Goal: Information Seeking & Learning: Check status

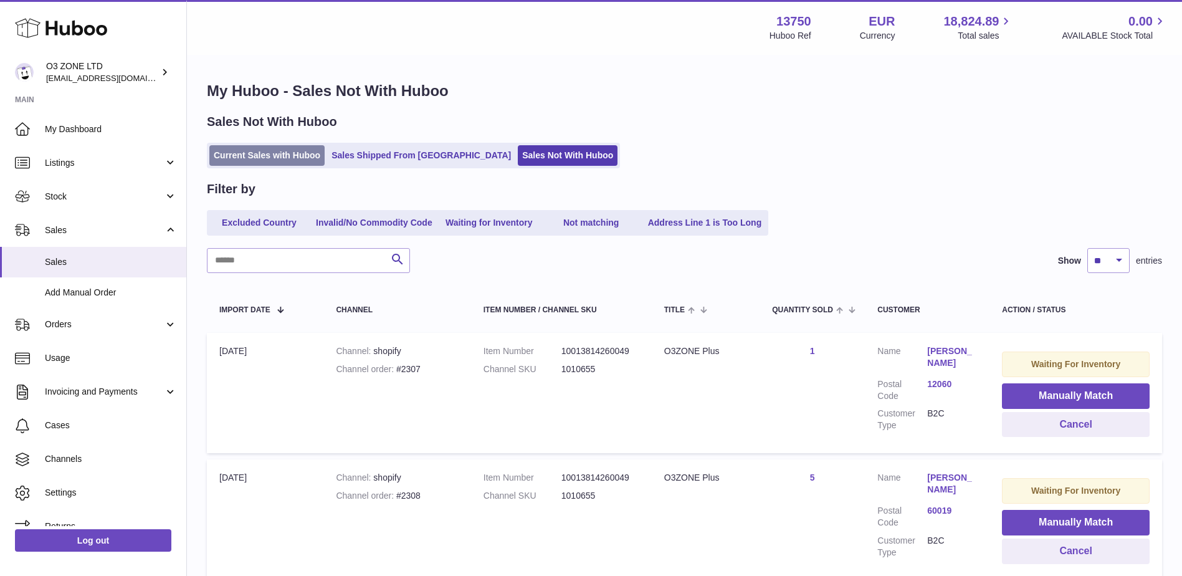
click at [260, 161] on link "Current Sales with Huboo" at bounding box center [266, 155] width 115 height 21
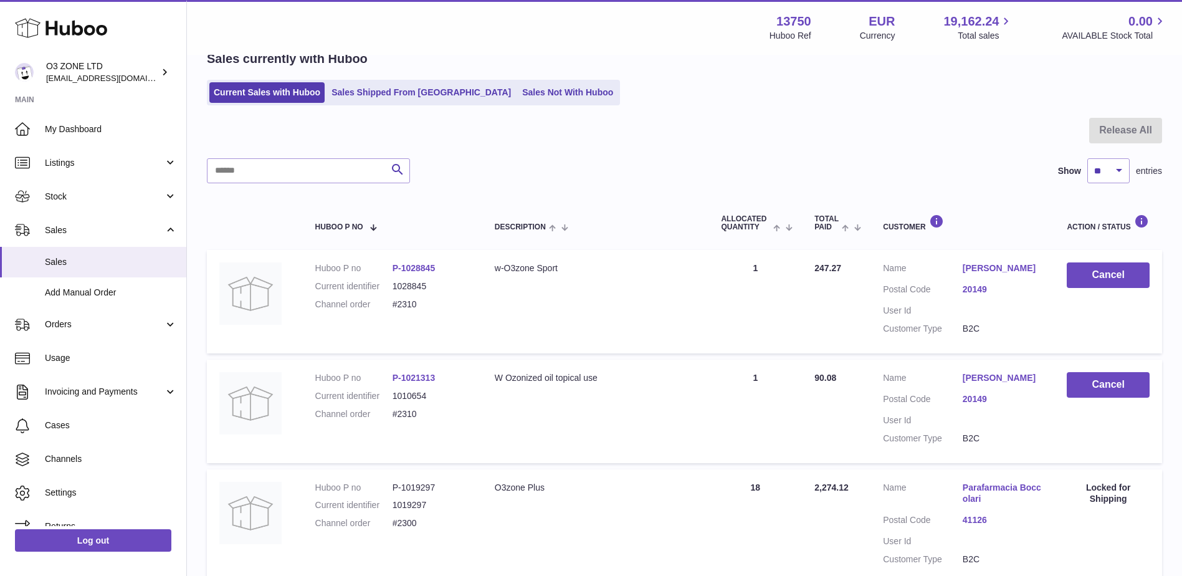
scroll to position [62, 0]
click at [394, 88] on link "Sales Shipped From [GEOGRAPHIC_DATA]" at bounding box center [421, 93] width 188 height 21
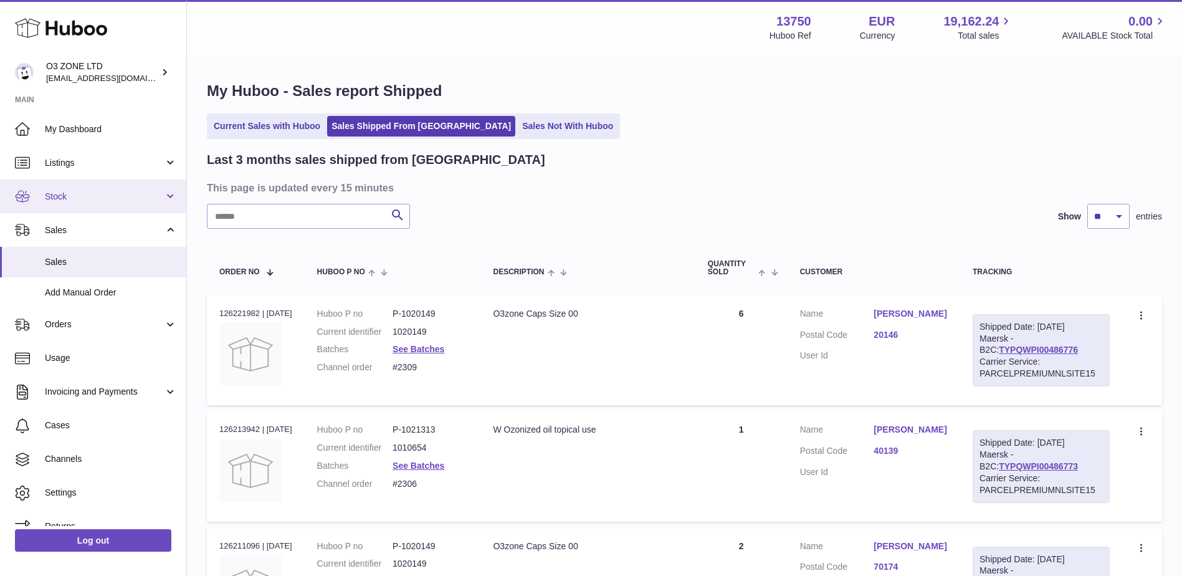
click at [72, 202] on span "Stock" at bounding box center [104, 197] width 119 height 12
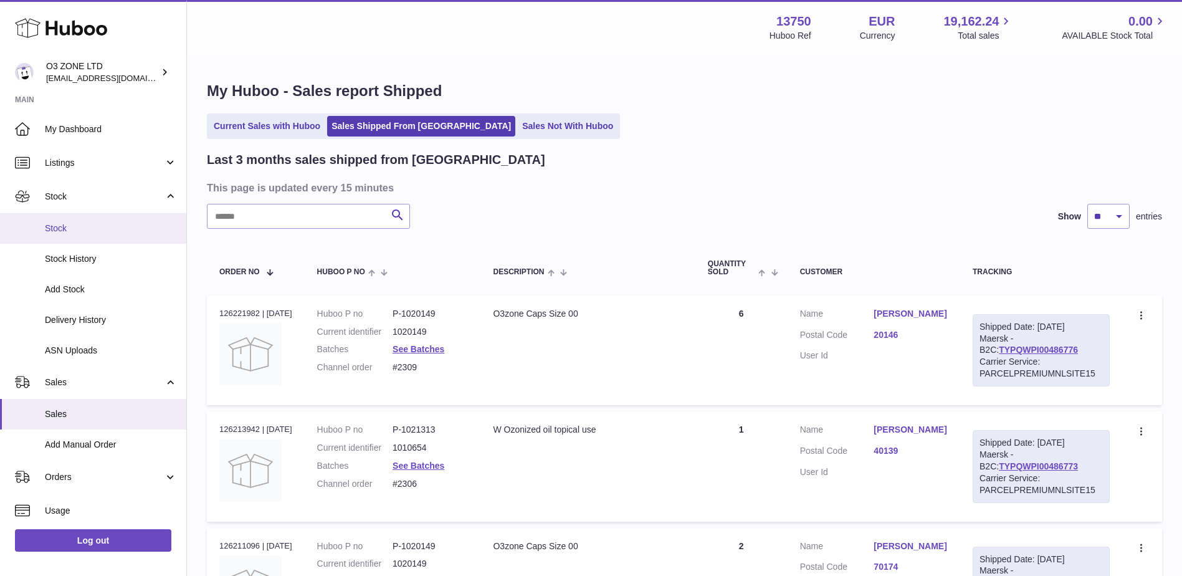
click at [71, 224] on span "Stock" at bounding box center [111, 228] width 132 height 12
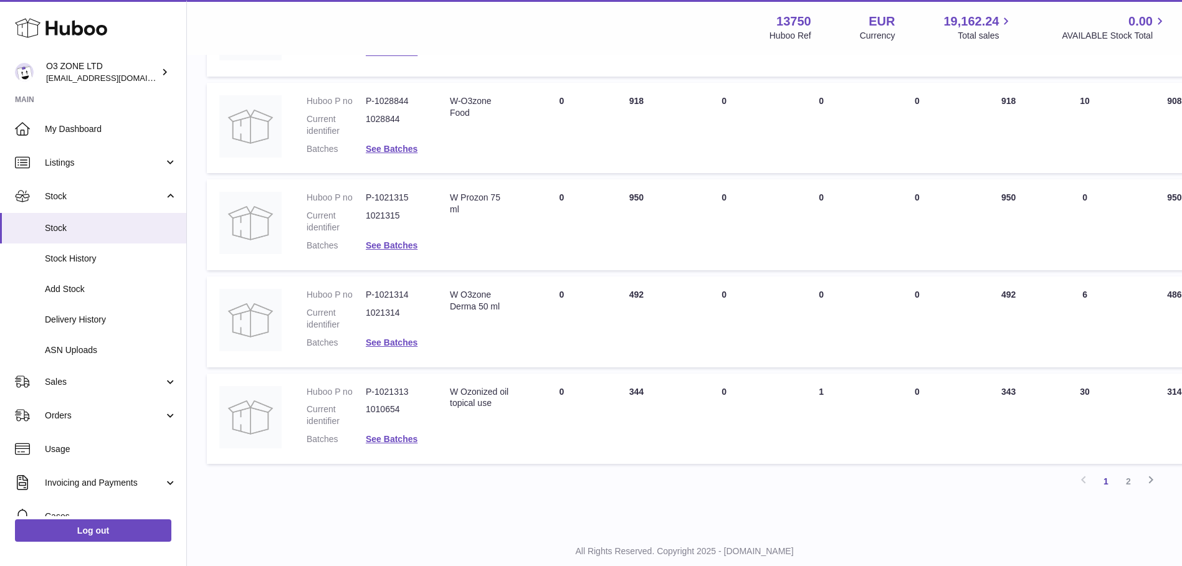
scroll to position [748, 0]
click at [1128, 480] on link "2" at bounding box center [1128, 480] width 22 height 22
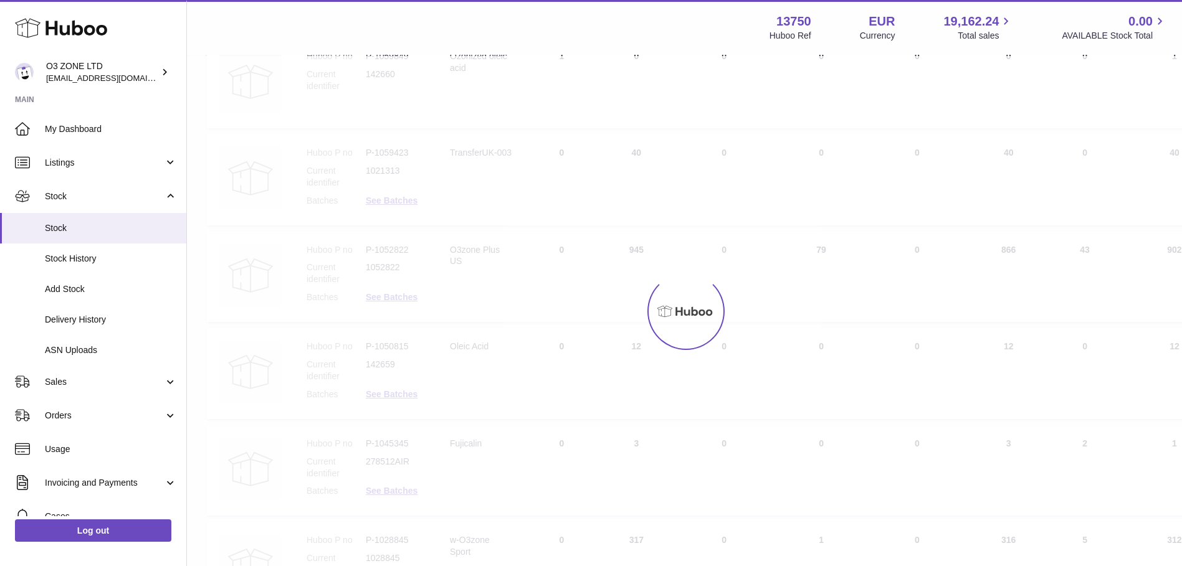
scroll to position [56, 0]
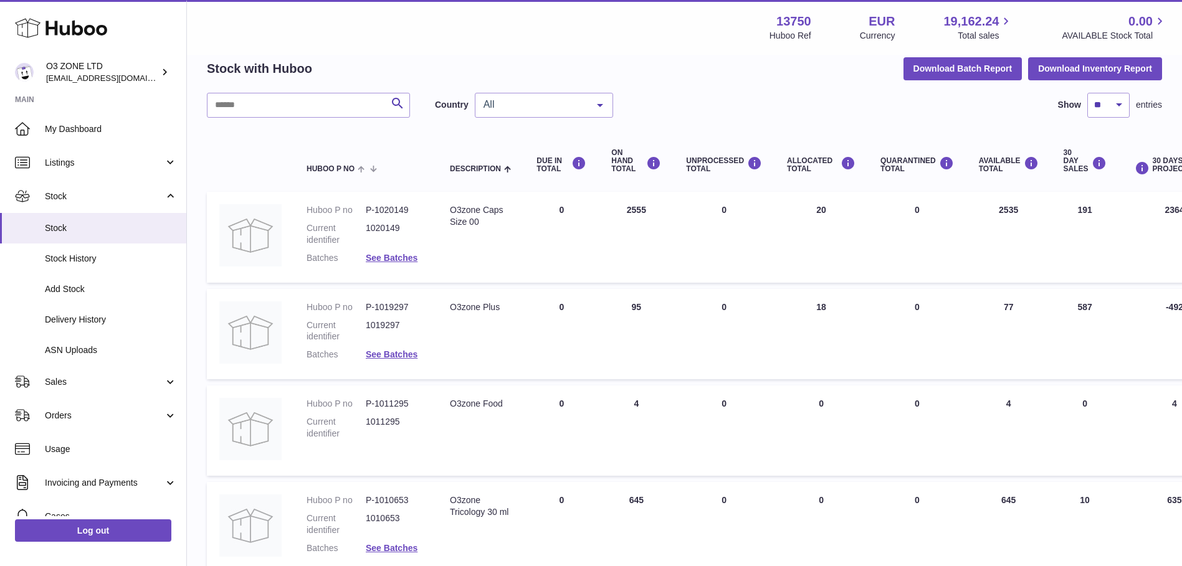
click at [503, 106] on span "All" at bounding box center [533, 104] width 107 height 12
click at [497, 159] on span "GB" at bounding box center [543, 155] width 137 height 25
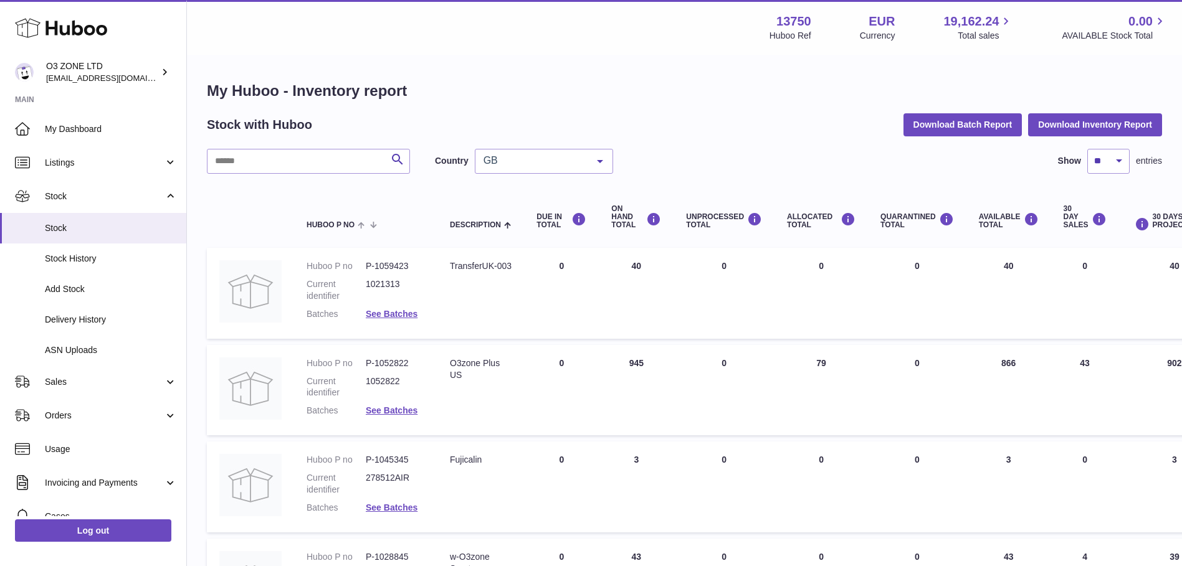
click at [567, 171] on div "GB" at bounding box center [544, 161] width 138 height 25
click at [556, 233] on span "NL" at bounding box center [543, 236] width 137 height 25
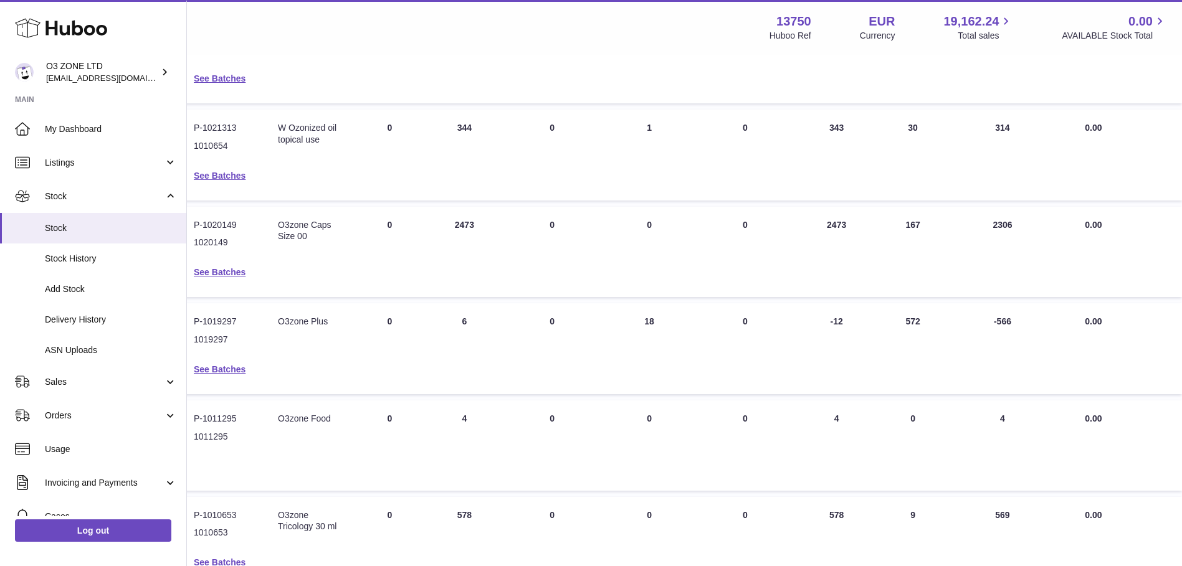
scroll to position [623, 0]
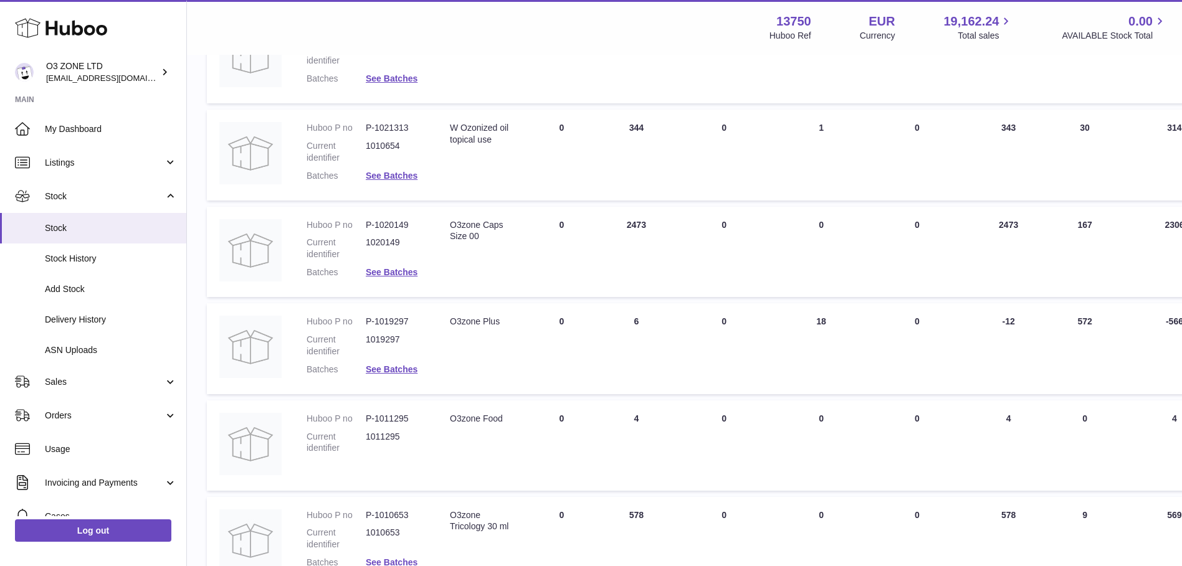
click at [469, 329] on td "Description O3zone Plus" at bounding box center [480, 348] width 87 height 91
click at [406, 370] on link "See Batches" at bounding box center [392, 369] width 52 height 10
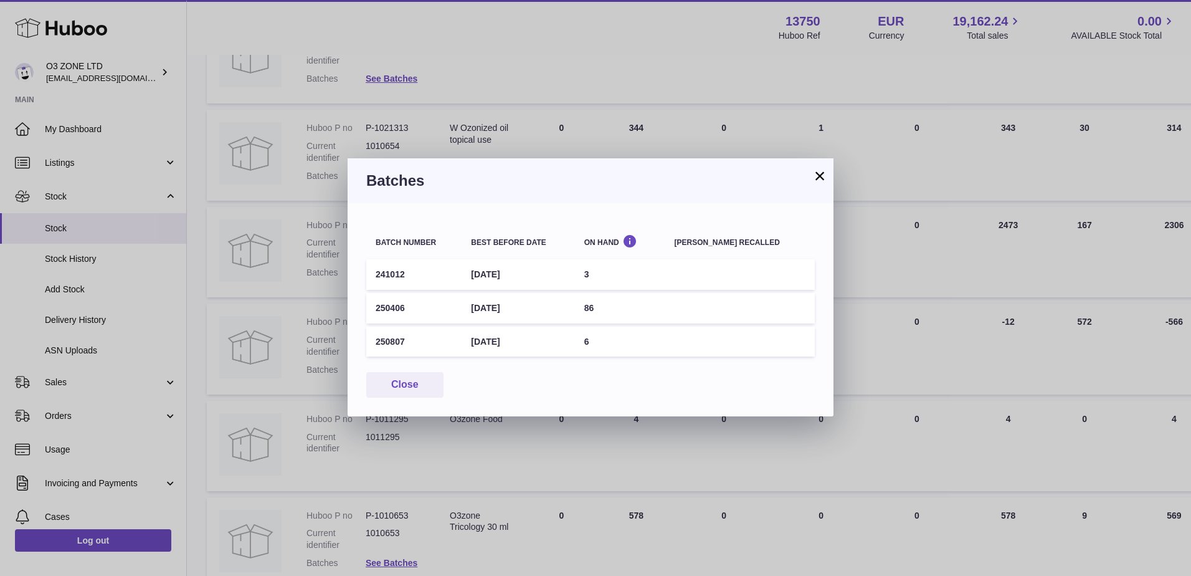
click at [824, 179] on button "×" at bounding box center [819, 175] width 15 height 15
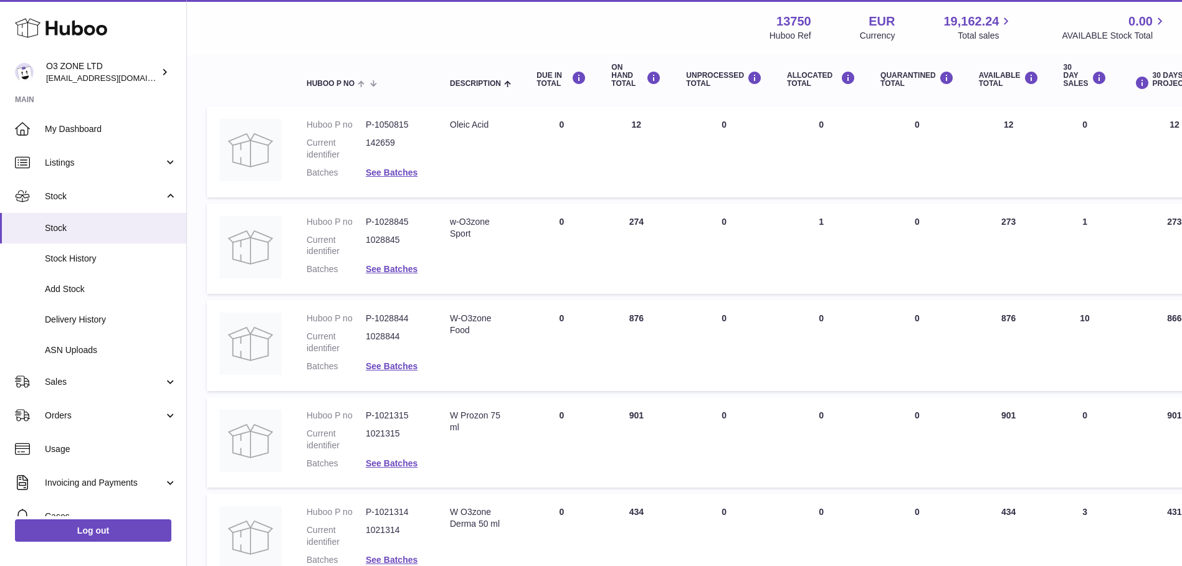
scroll to position [0, 0]
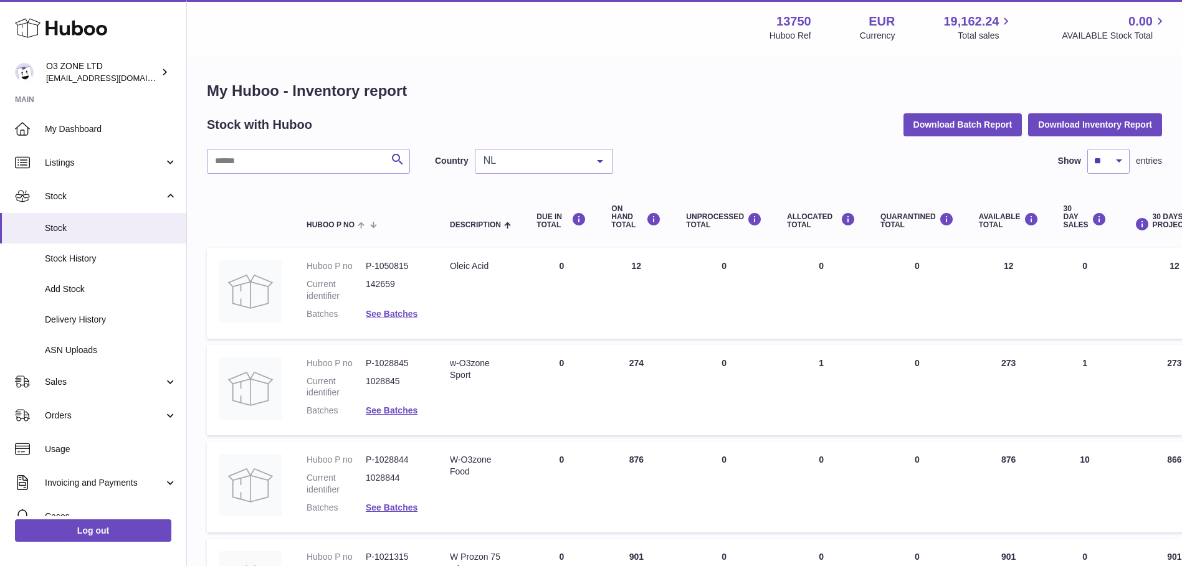
click at [528, 166] on span "NL" at bounding box center [533, 160] width 107 height 12
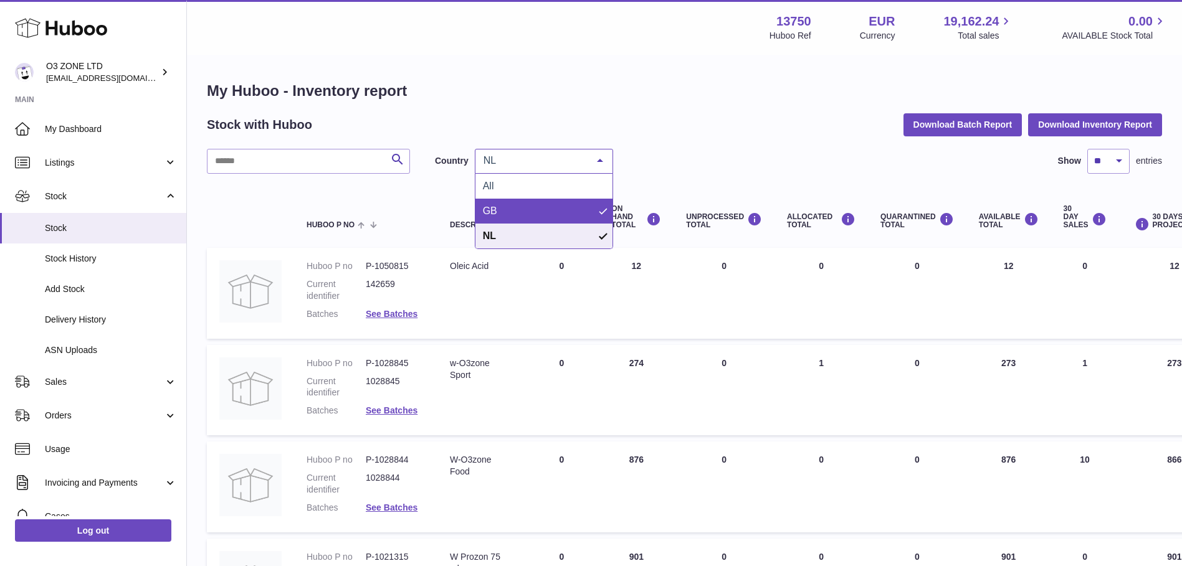
click at [546, 208] on span "GB" at bounding box center [543, 211] width 137 height 25
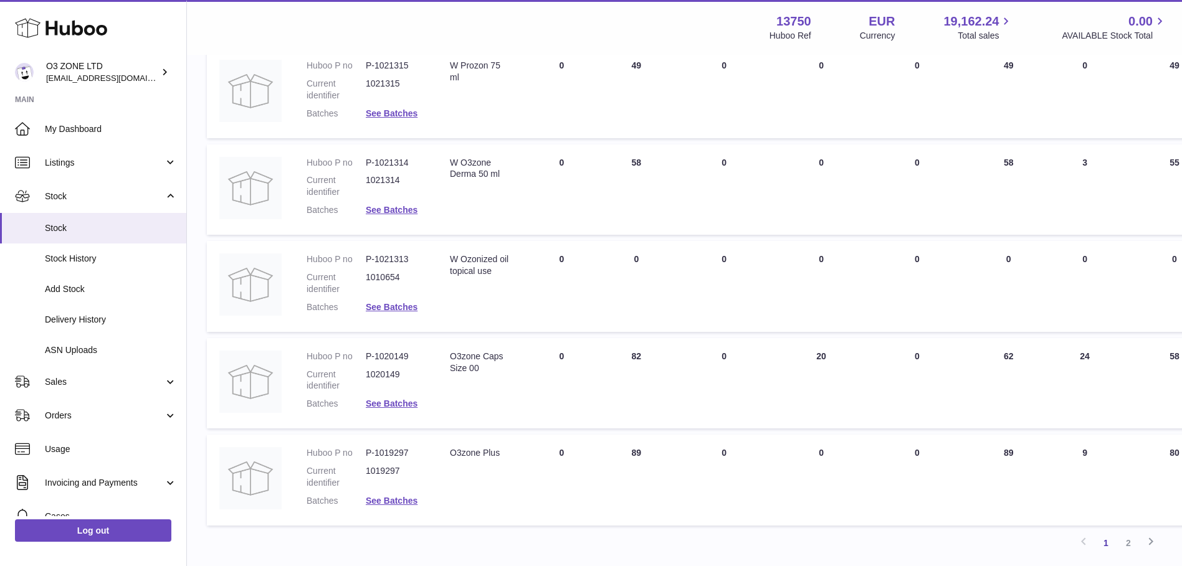
scroll to position [781, 0]
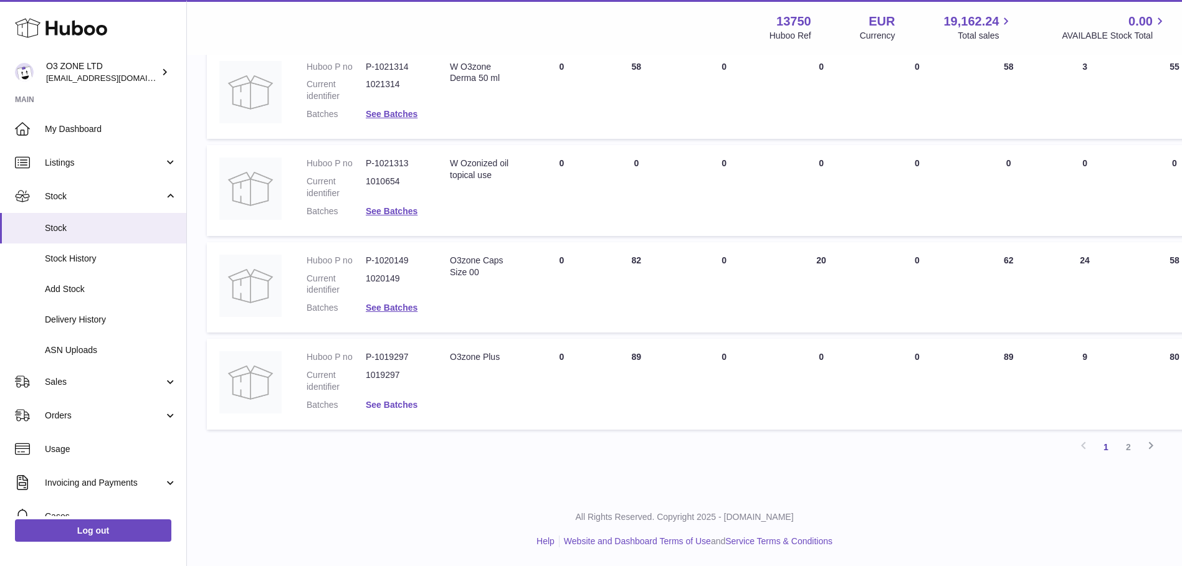
click at [400, 400] on link "See Batches" at bounding box center [392, 405] width 52 height 10
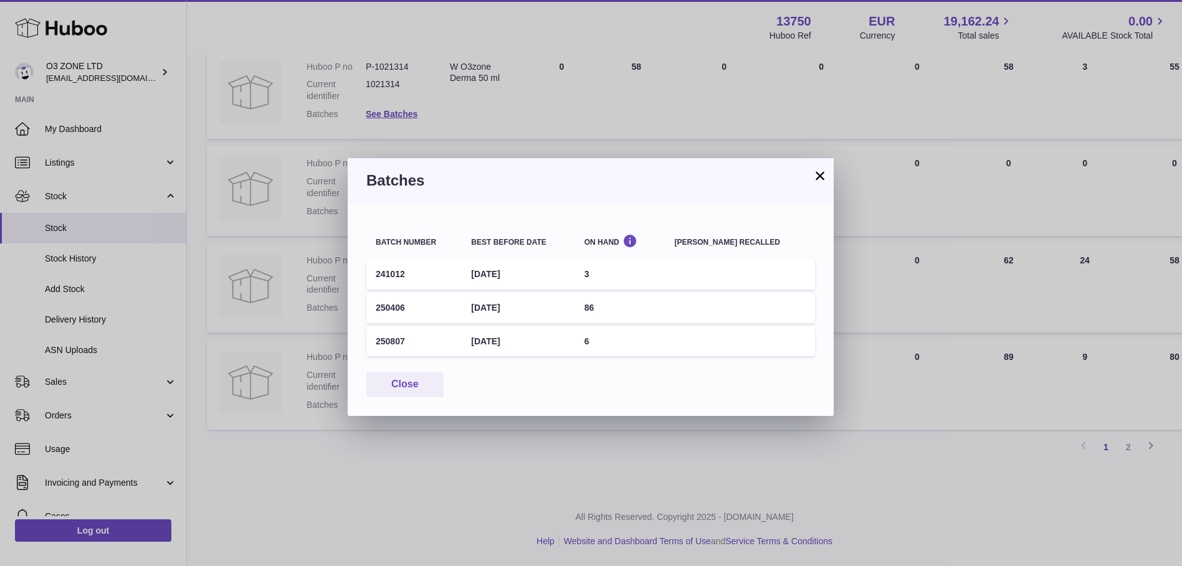
scroll to position [772, 0]
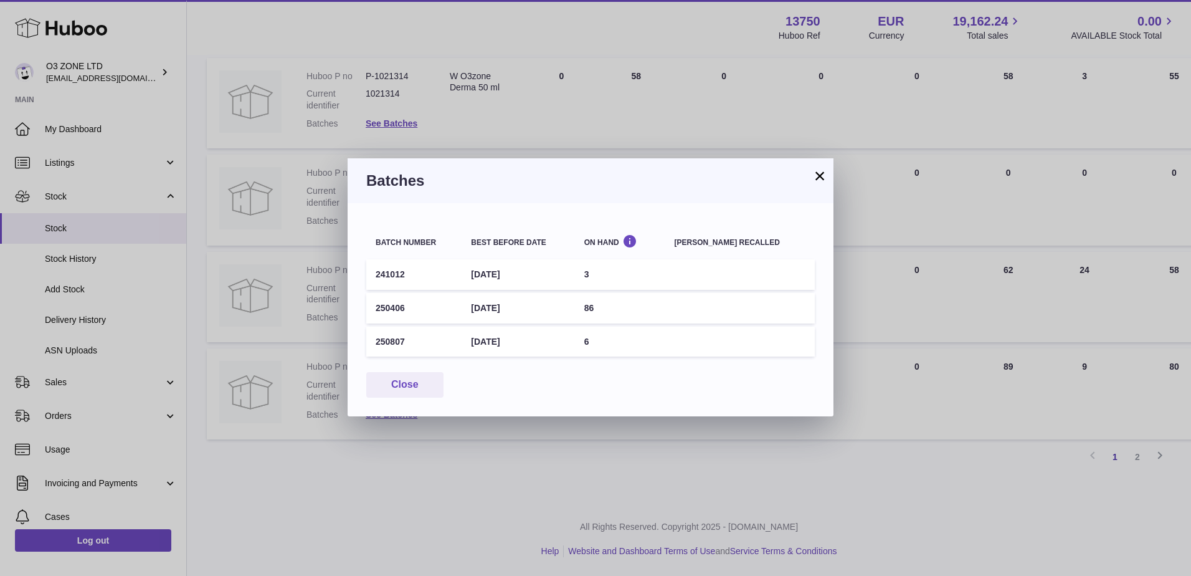
click at [819, 175] on button "×" at bounding box center [819, 175] width 15 height 15
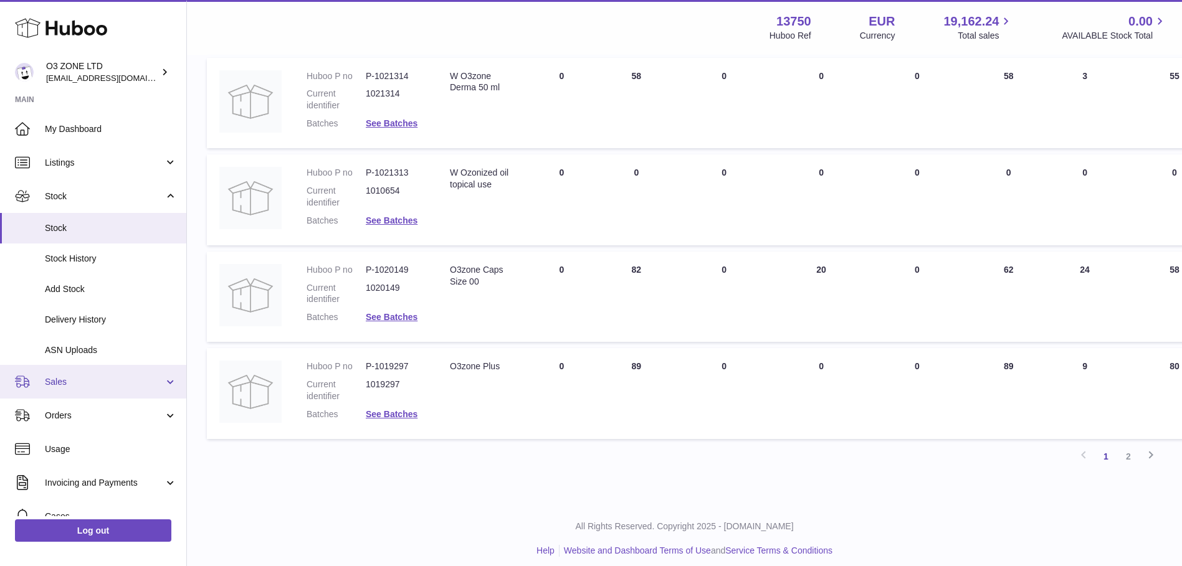
click at [112, 379] on span "Sales" at bounding box center [104, 382] width 119 height 12
click at [558, 388] on td "DUE IN Total 0" at bounding box center [561, 393] width 75 height 91
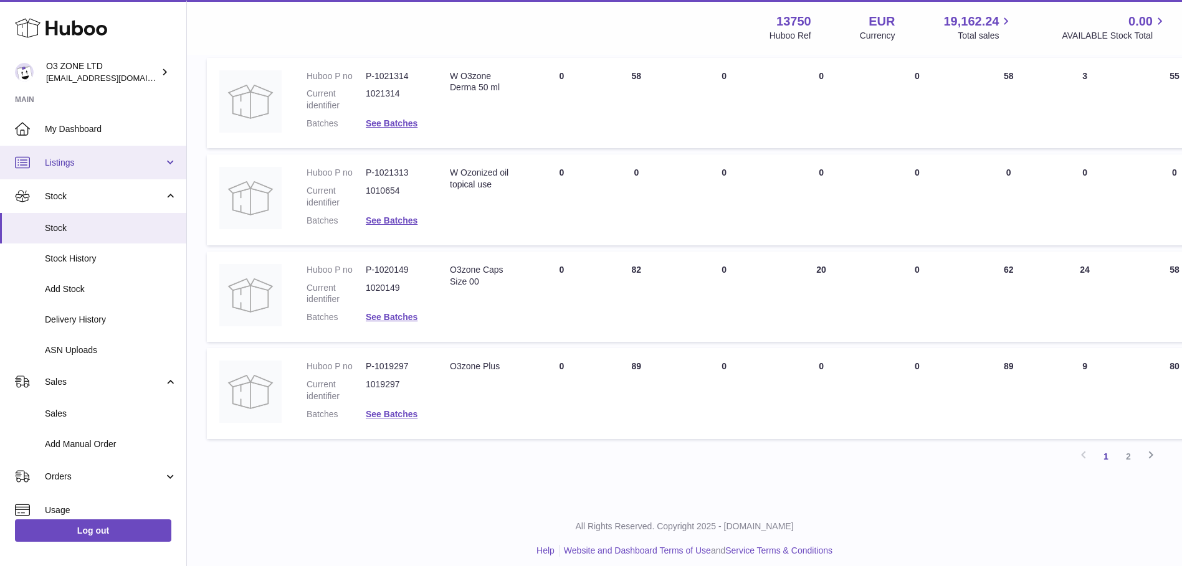
click at [77, 165] on span "Listings" at bounding box center [104, 163] width 119 height 12
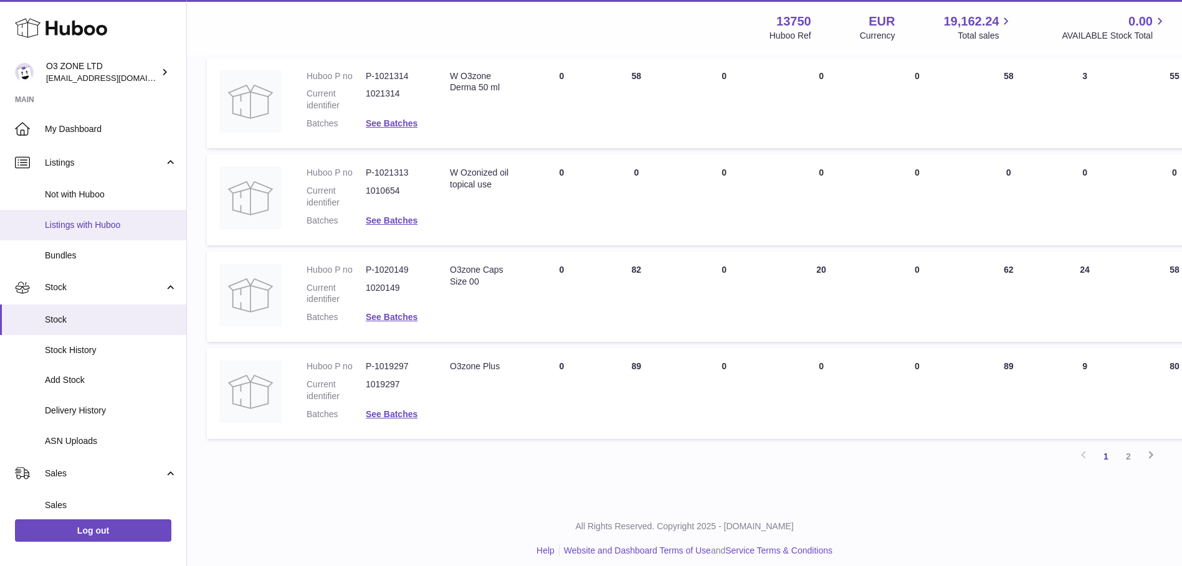
click at [102, 223] on span "Listings with Huboo" at bounding box center [111, 225] width 132 height 12
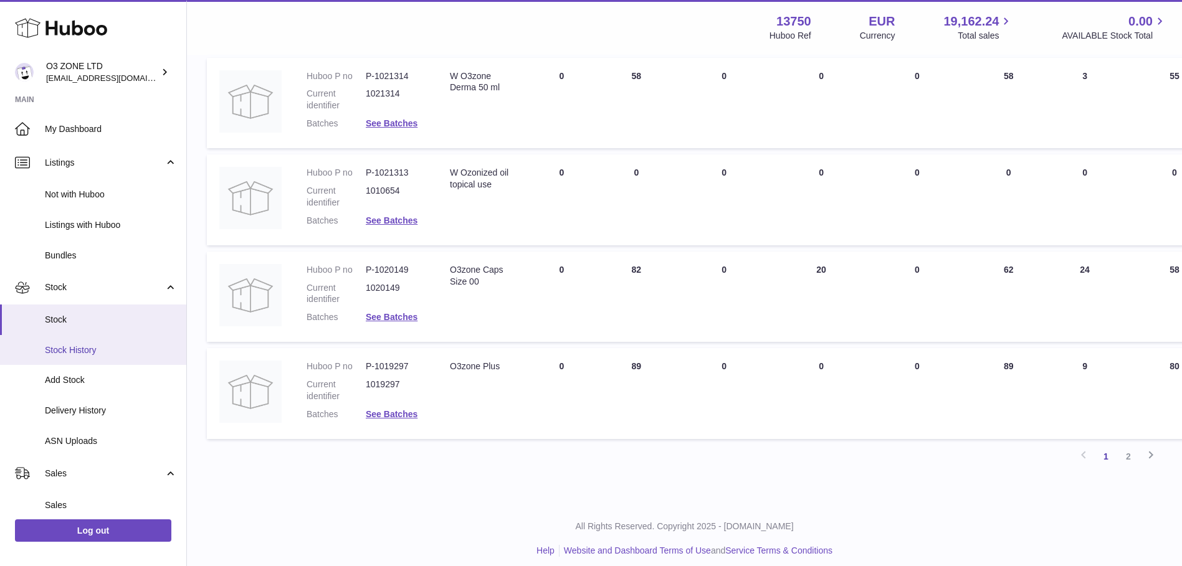
click at [67, 352] on span "Stock History" at bounding box center [111, 350] width 132 height 12
